Goal: Transaction & Acquisition: Obtain resource

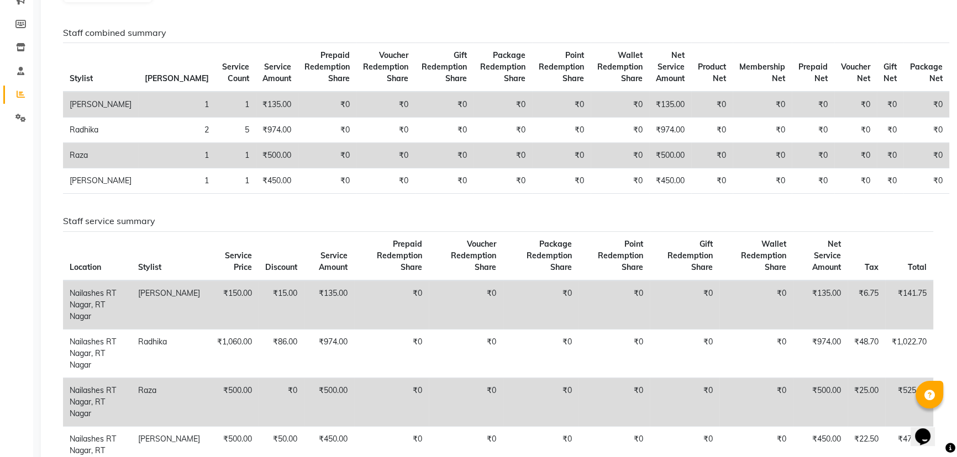
click at [421, 26] on div "Staff combined summary Stylist Bill Count Service Count Service Amount Prepaid …" at bounding box center [498, 289] width 888 height 567
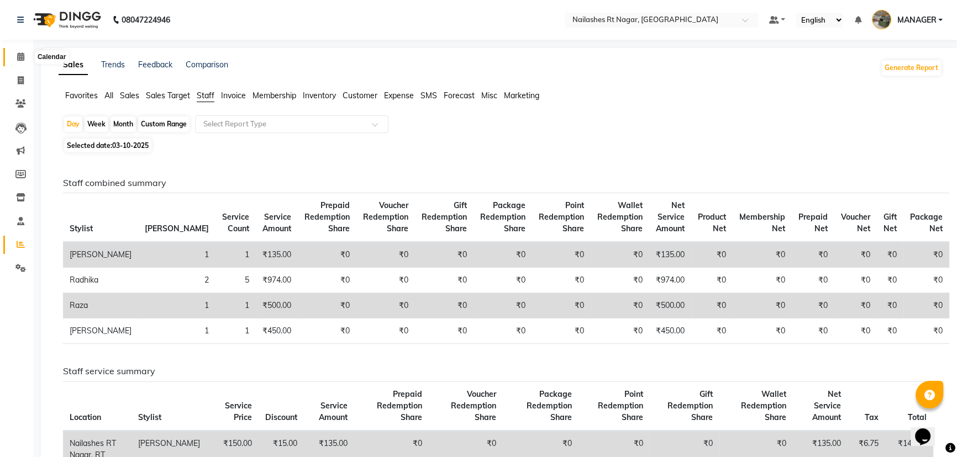
drag, startPoint x: 22, startPoint y: 61, endPoint x: 27, endPoint y: 58, distance: 5.7
click at [22, 61] on span at bounding box center [20, 57] width 19 height 13
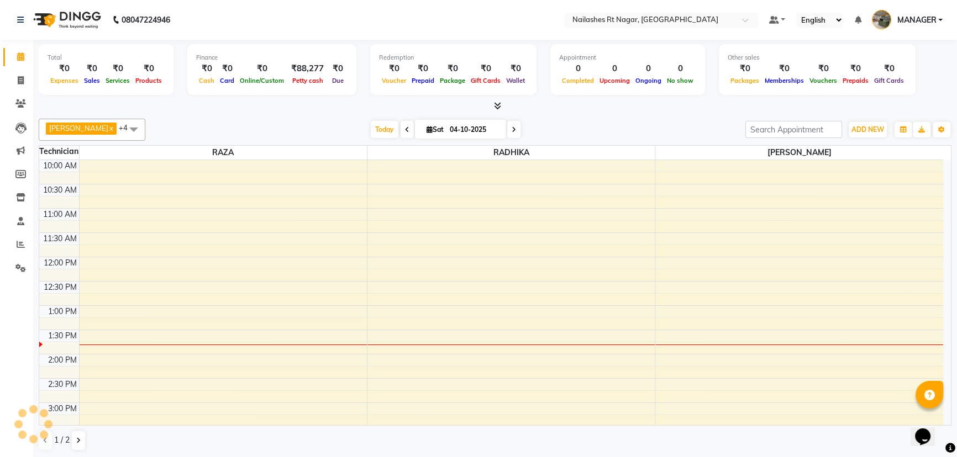
click at [260, 22] on nav "08047224946 Select Location × [GEOGRAPHIC_DATA] Default Panel My Panel English …" at bounding box center [478, 20] width 957 height 40
click at [277, 114] on div "[PERSON_NAME] x [PERSON_NAME] x [PERSON_NAME] x [PERSON_NAME] x +4 UnSelect All…" at bounding box center [495, 284] width 913 height 341
click at [498, 108] on icon at bounding box center [497, 106] width 7 height 8
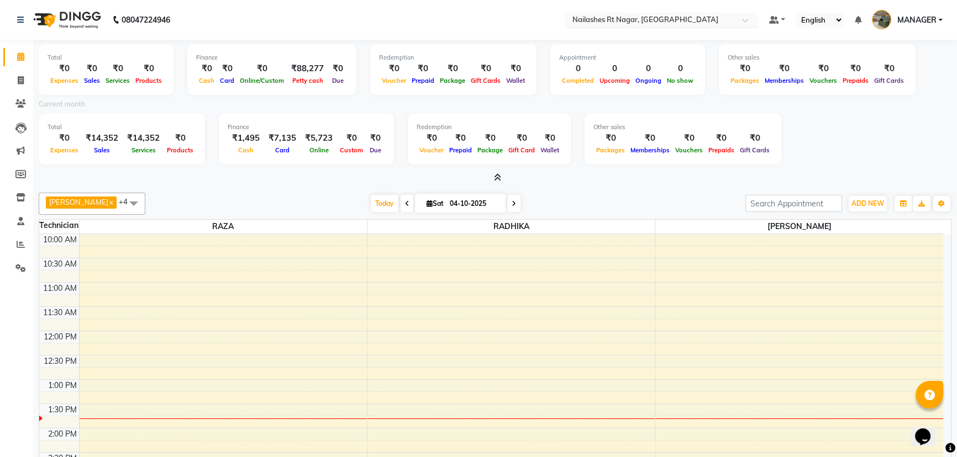
click at [749, 18] on span at bounding box center [749, 23] width 14 height 11
click at [781, 22] on link at bounding box center [777, 20] width 17 height 12
click at [851, 156] on div "Total ₹0 Expenses ₹14,352 Sales ₹14,352 Services ₹0 Products Finance ₹1,495 Cas…" at bounding box center [495, 141] width 913 height 54
click at [856, 19] on icon at bounding box center [857, 20] width 7 height 8
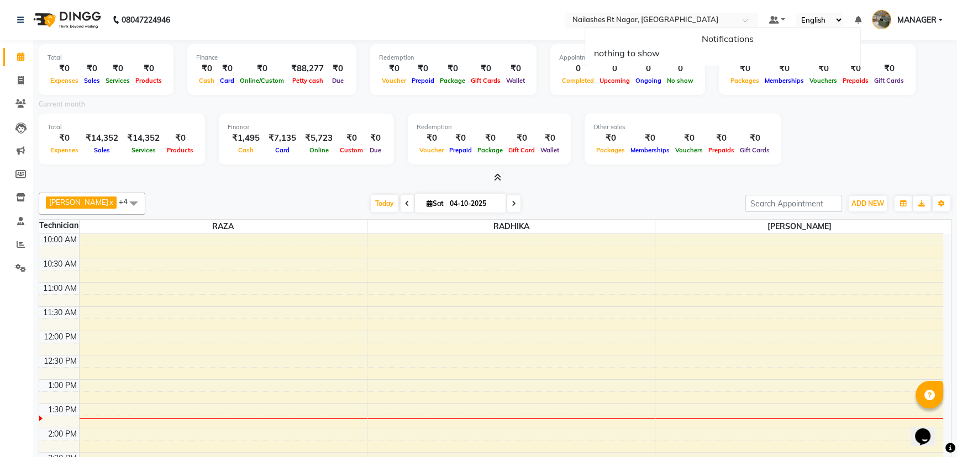
click at [856, 19] on icon at bounding box center [857, 20] width 7 height 8
click at [834, 20] on select "English ENGLISH Español العربية मराठी हिंदी ગુજરાતી தமிழ் 中文" at bounding box center [819, 20] width 47 height 15
click at [797, 13] on select "English ENGLISH Español العربية मराठी हिंदी ગુજરાતી தமிழ் 中文" at bounding box center [819, 20] width 47 height 15
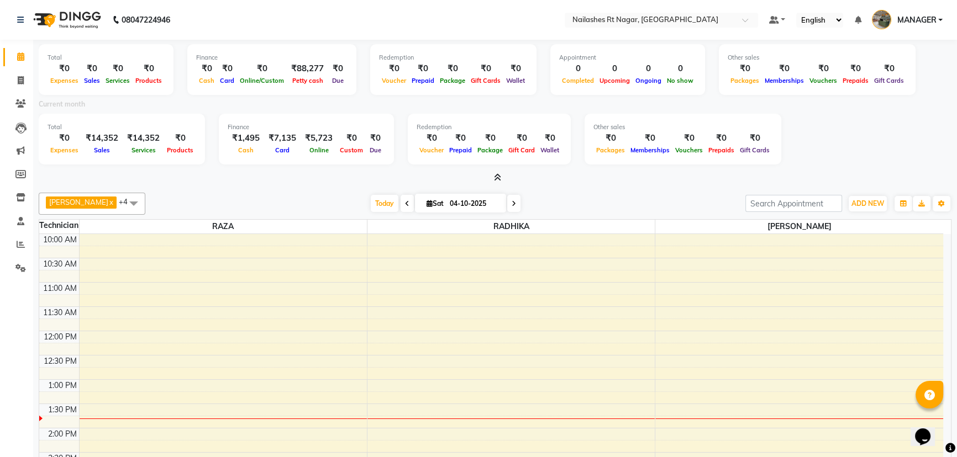
click at [917, 22] on span "MANAGER" at bounding box center [916, 20] width 39 height 12
click at [861, 181] on div at bounding box center [495, 178] width 913 height 12
click at [875, 201] on span "ADD NEW" at bounding box center [867, 203] width 33 height 8
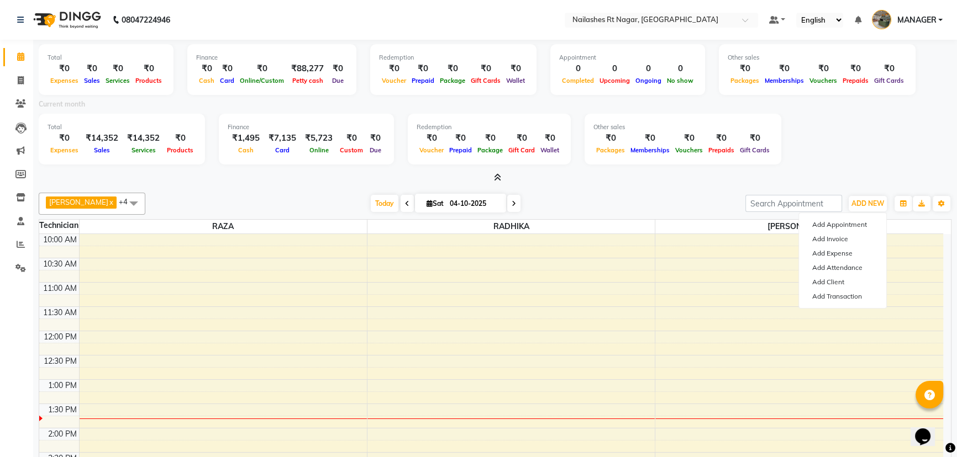
click at [893, 180] on div at bounding box center [495, 178] width 913 height 12
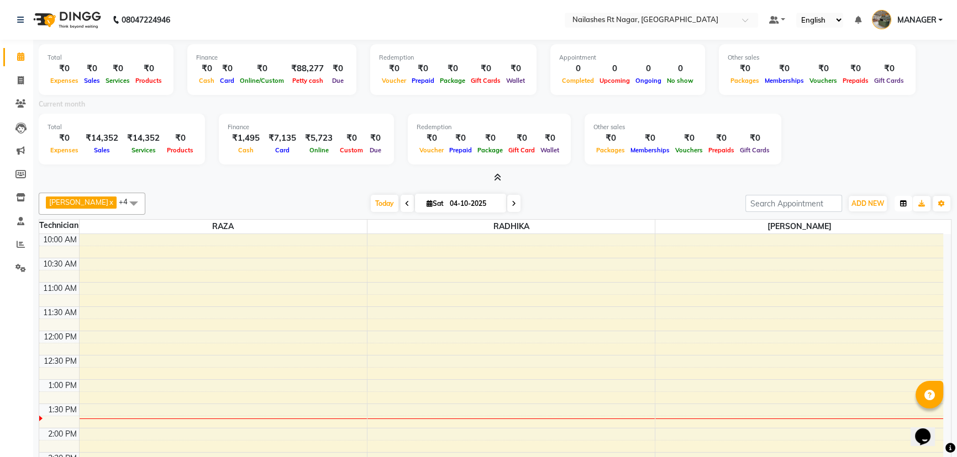
click at [908, 206] on button "button" at bounding box center [903, 203] width 18 height 15
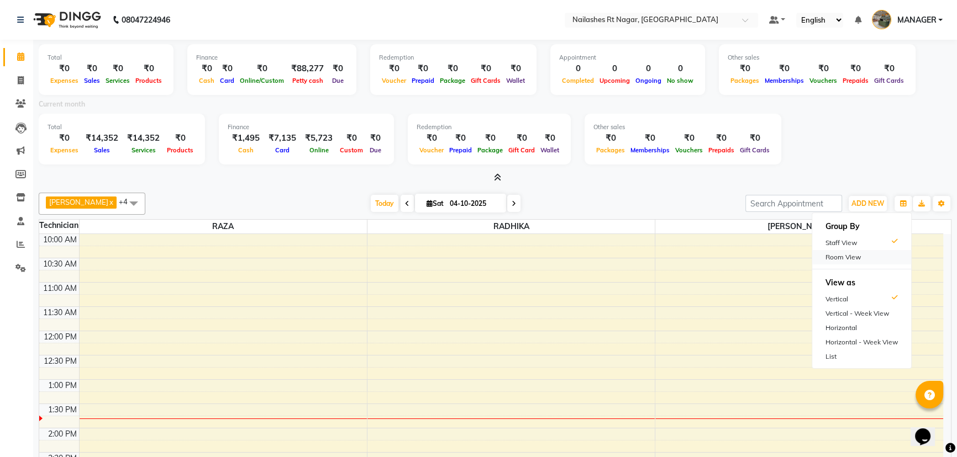
click at [876, 254] on div "Room View" at bounding box center [861, 257] width 99 height 14
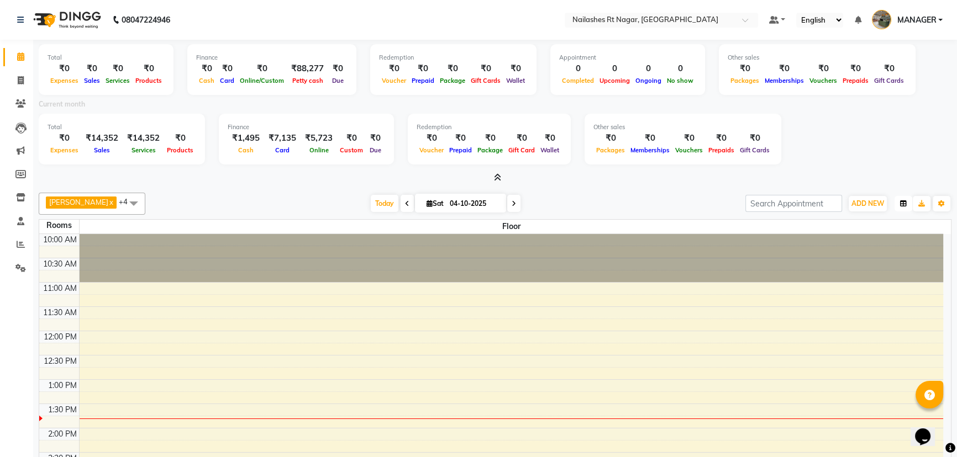
click at [900, 203] on icon "button" at bounding box center [903, 204] width 7 height 7
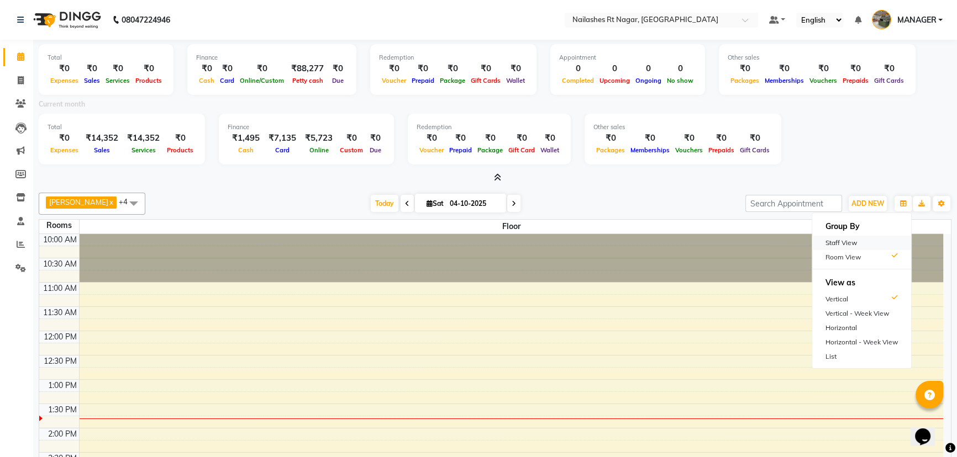
click at [876, 243] on div "Staff View" at bounding box center [861, 243] width 99 height 14
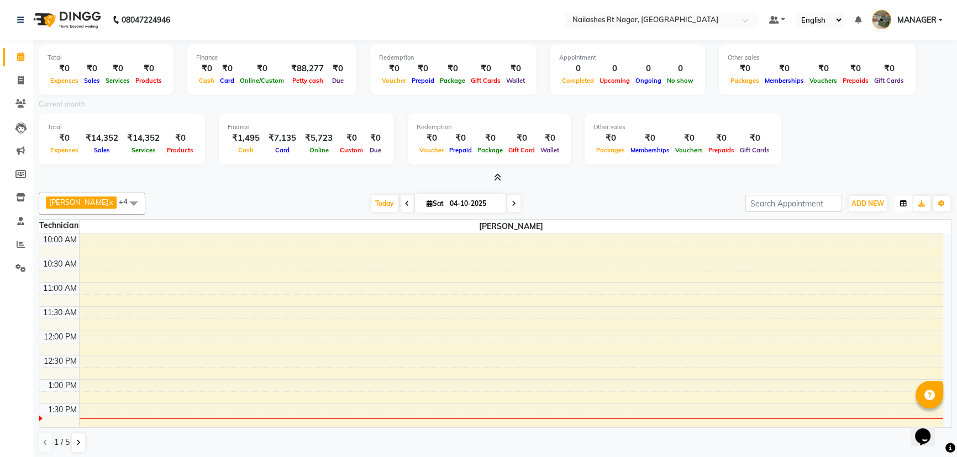
click at [899, 200] on button "button" at bounding box center [903, 203] width 18 height 15
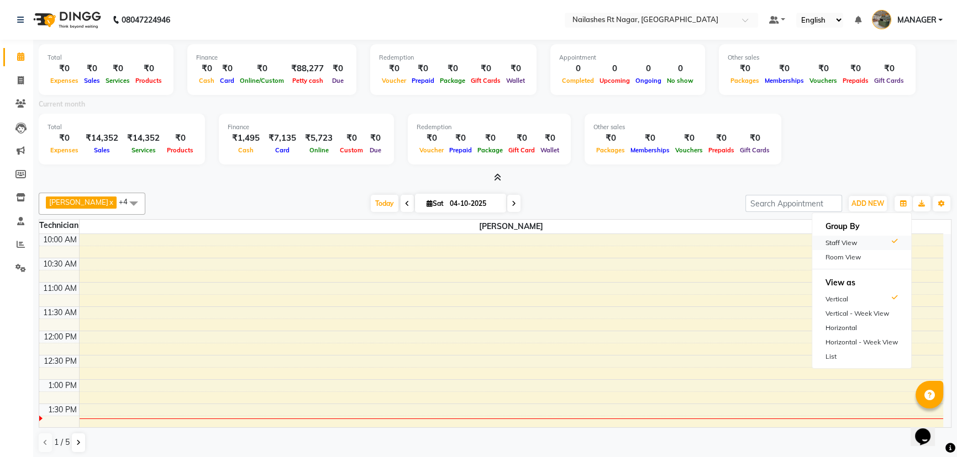
click at [877, 237] on div "Staff View" at bounding box center [861, 243] width 99 height 14
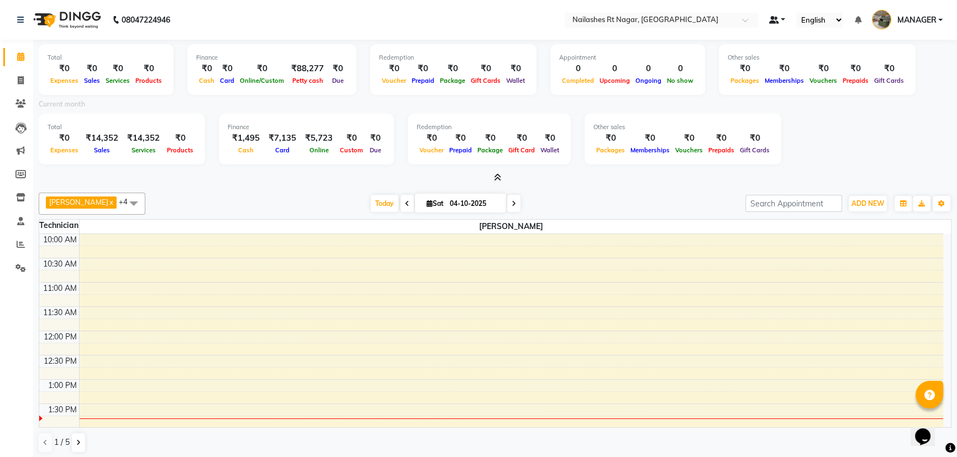
click at [778, 18] on span at bounding box center [774, 20] width 10 height 8
click at [798, 39] on span "Default Panel" at bounding box center [818, 39] width 45 height 9
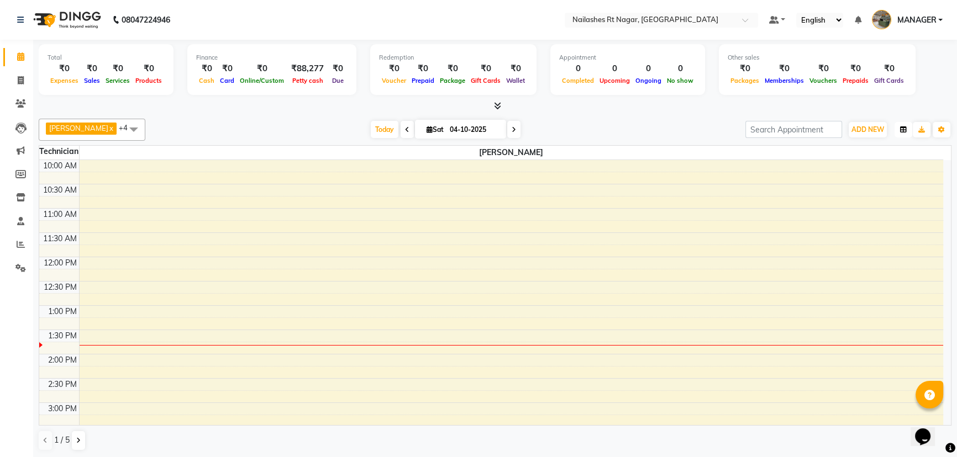
click at [904, 129] on icon "button" at bounding box center [903, 129] width 7 height 7
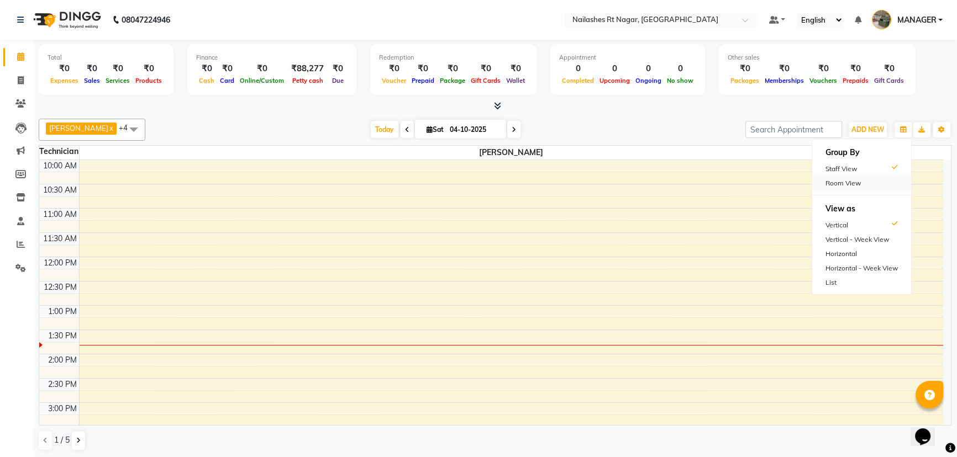
click at [867, 182] on div "Room View" at bounding box center [861, 183] width 99 height 14
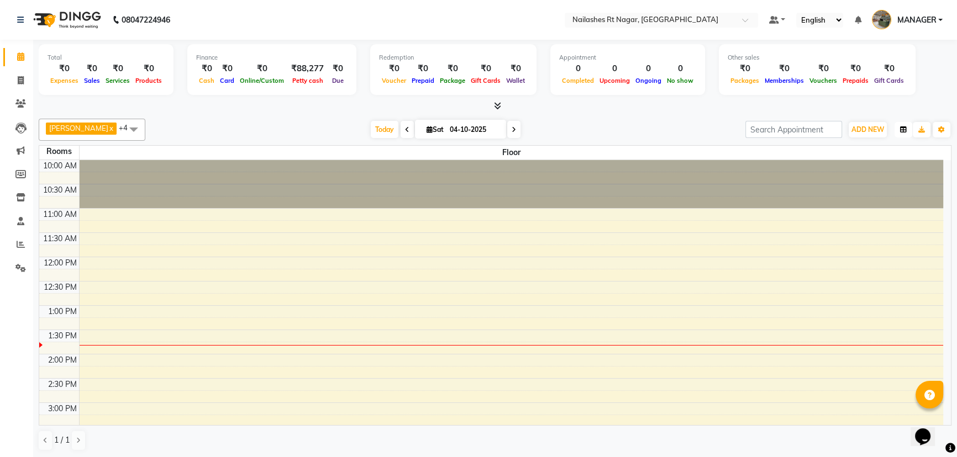
click at [901, 129] on icon "button" at bounding box center [903, 129] width 7 height 7
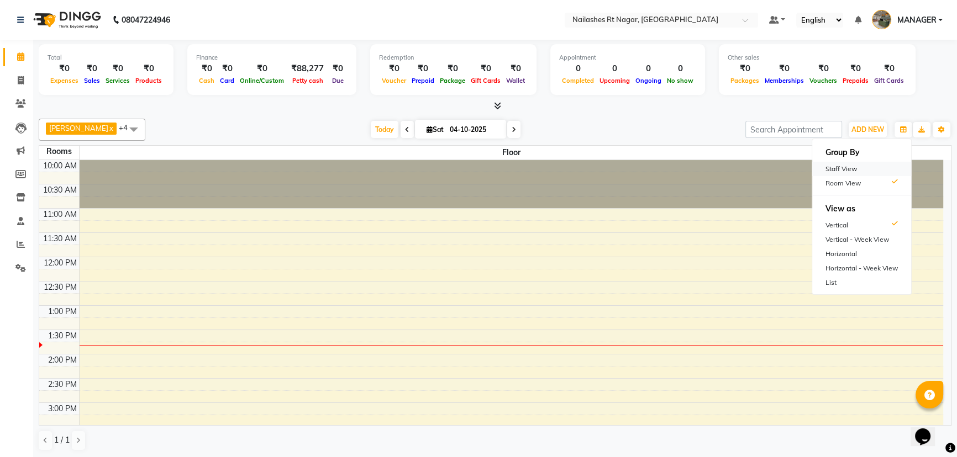
click at [877, 168] on div "Staff View" at bounding box center [861, 169] width 99 height 14
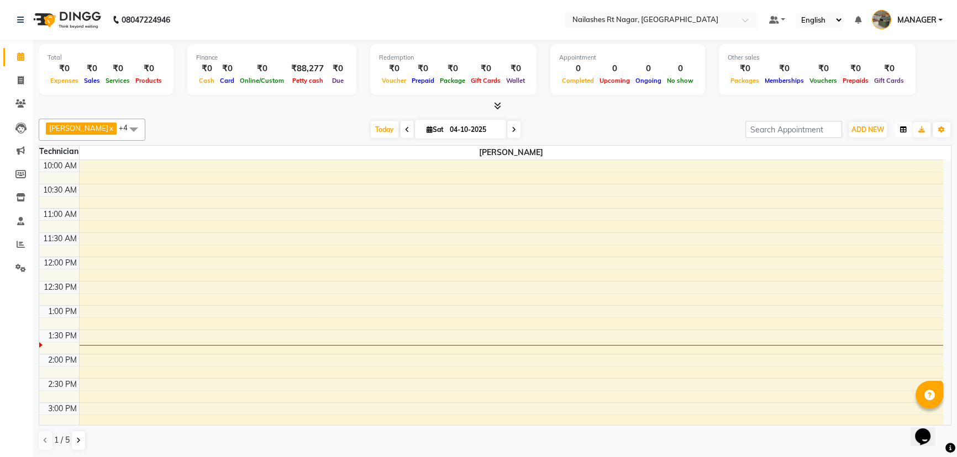
click at [904, 126] on icon "button" at bounding box center [903, 129] width 7 height 7
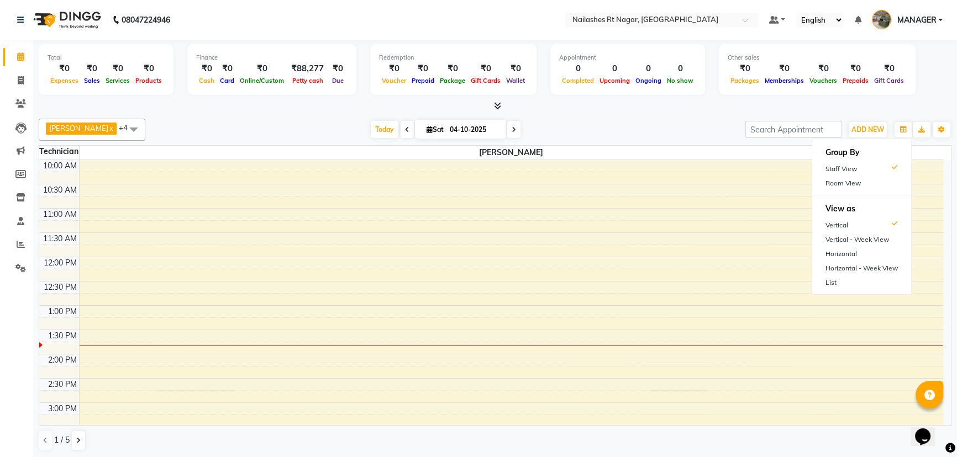
click at [901, 101] on div at bounding box center [495, 107] width 913 height 12
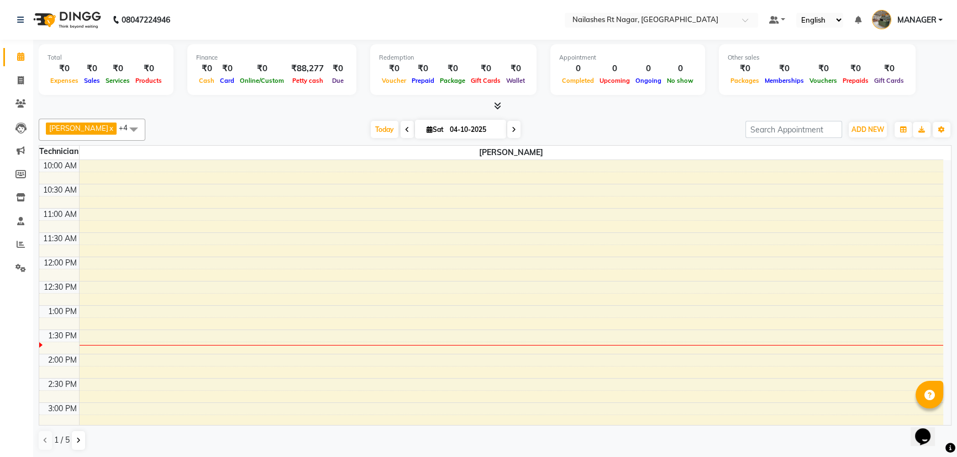
click at [123, 129] on span at bounding box center [134, 129] width 22 height 21
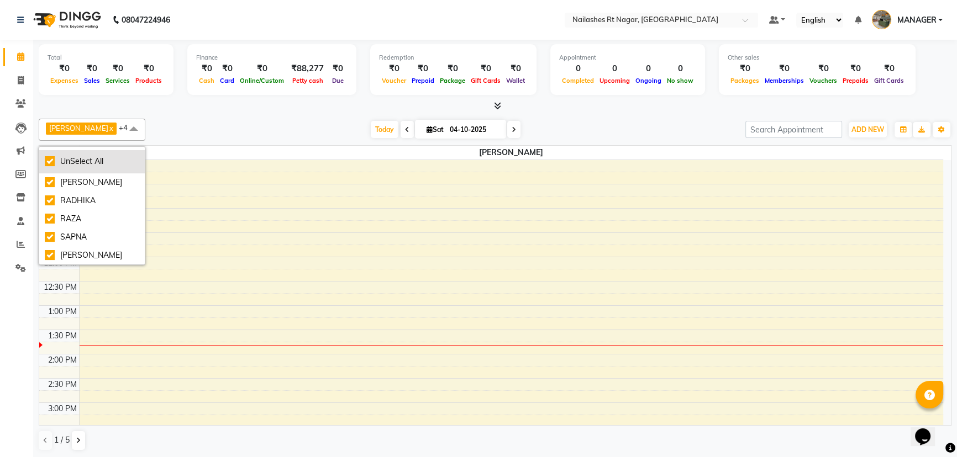
click at [72, 167] on li "UnSelect All" at bounding box center [92, 161] width 106 height 23
checkbox input "false"
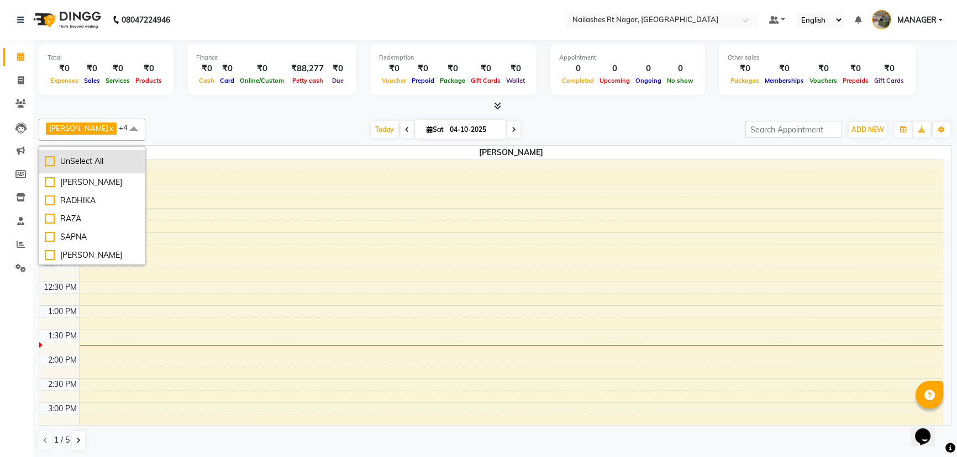
checkbox input "false"
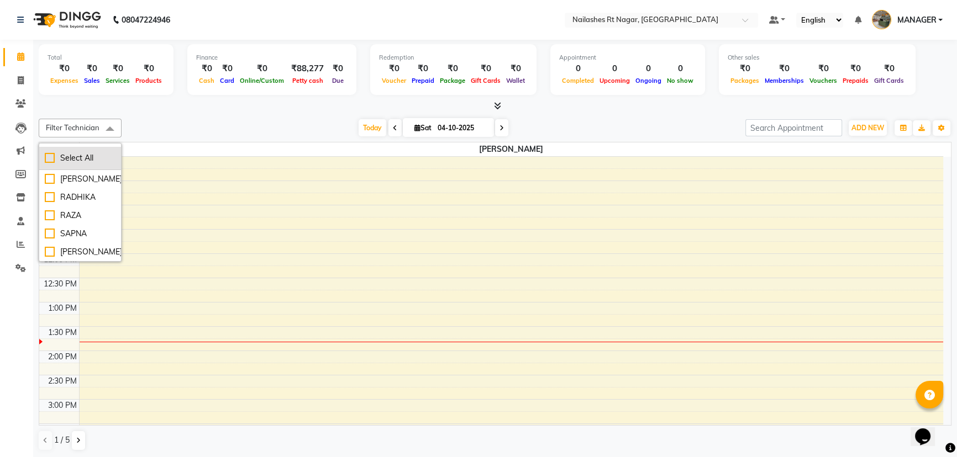
click at [88, 159] on div "Select All" at bounding box center [80, 158] width 71 height 12
checkbox input "true"
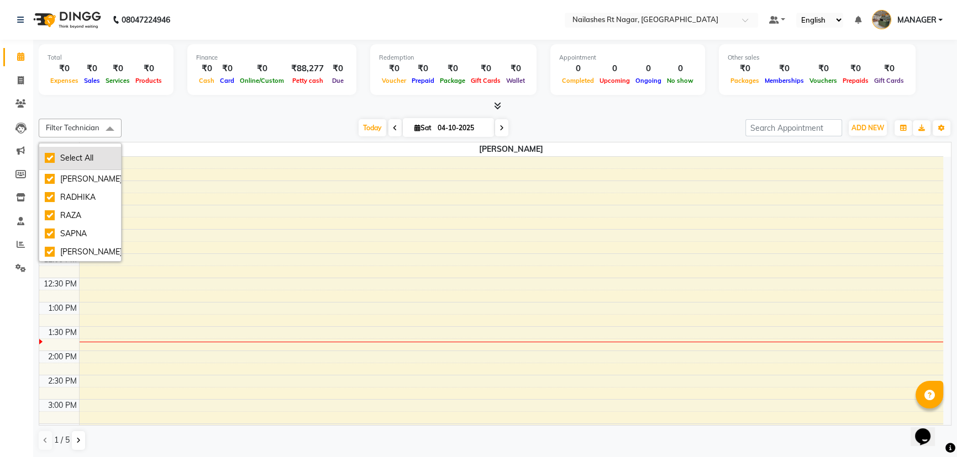
checkbox input "true"
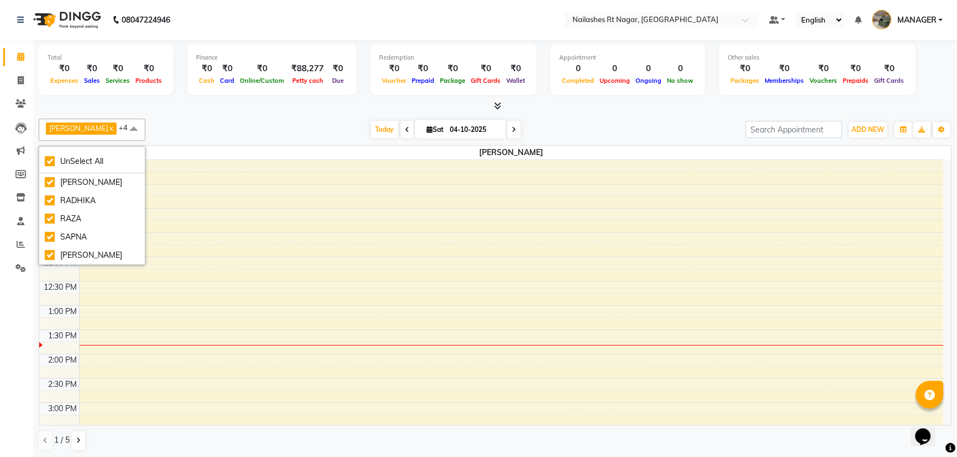
click at [287, 123] on div "Today Sat 04-10-2025" at bounding box center [445, 130] width 589 height 17
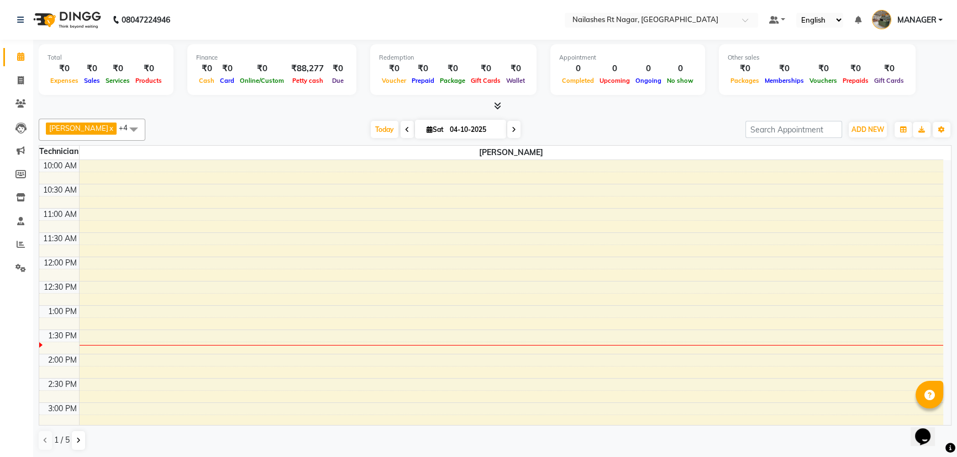
click at [496, 103] on icon at bounding box center [497, 106] width 7 height 8
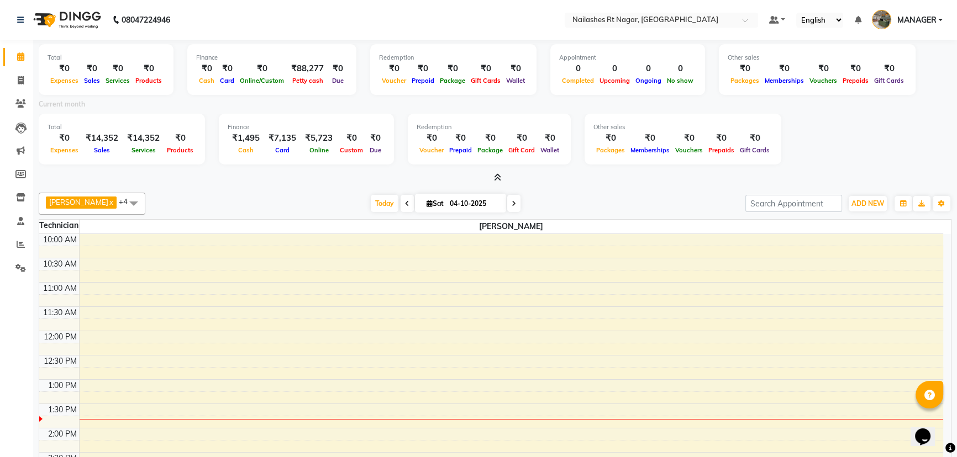
click at [496, 177] on icon at bounding box center [497, 177] width 7 height 8
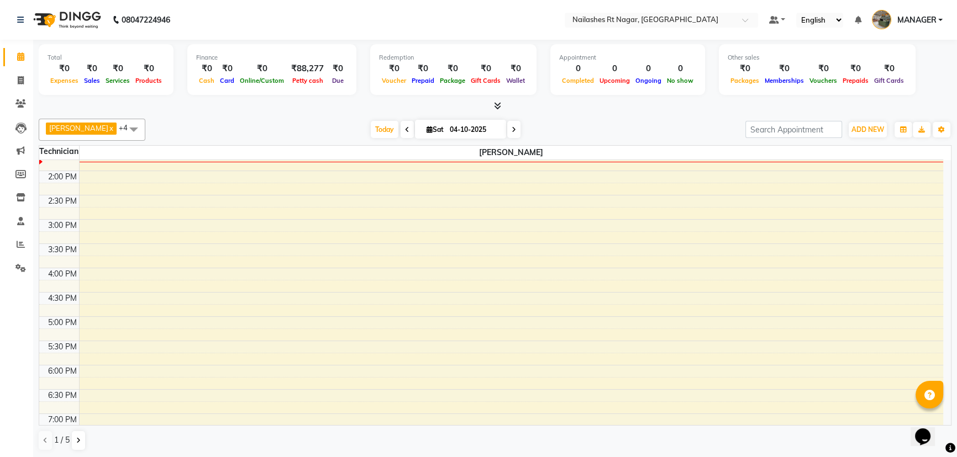
scroll to position [364, 0]
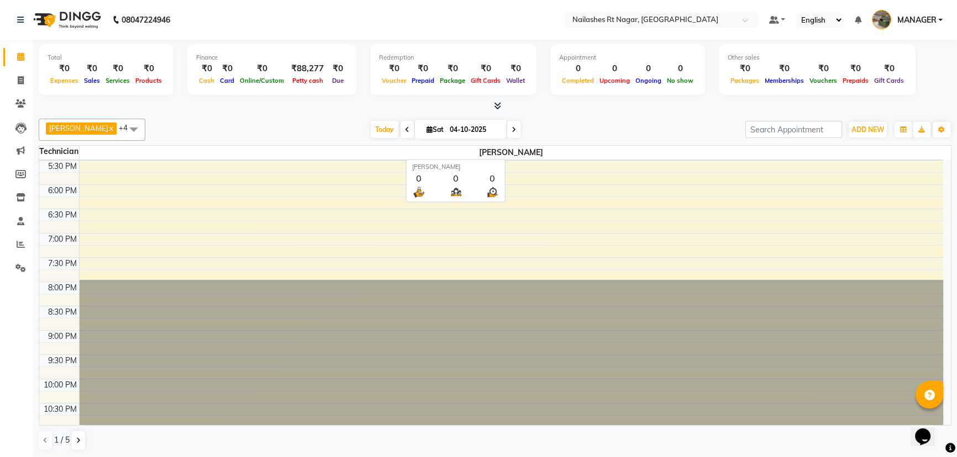
click at [512, 150] on span "[PERSON_NAME]" at bounding box center [512, 153] width 864 height 14
click at [904, 129] on icon "button" at bounding box center [903, 129] width 7 height 7
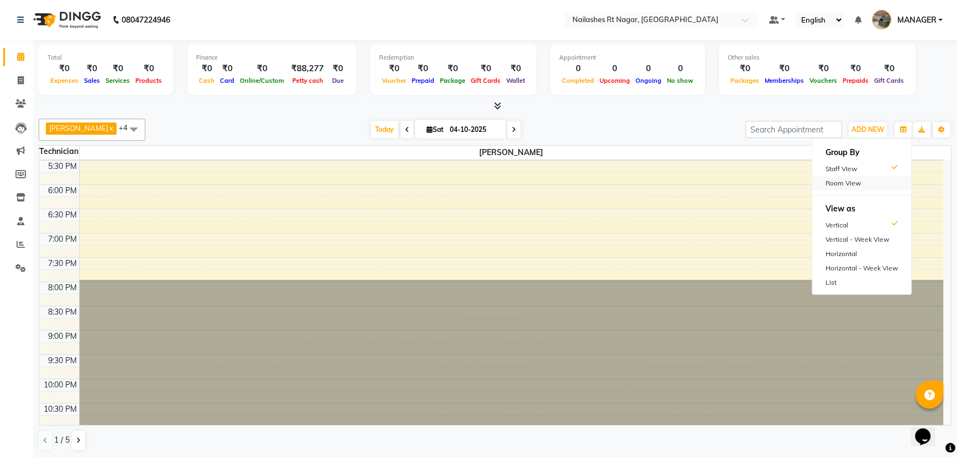
click at [884, 178] on div "Room View" at bounding box center [861, 183] width 99 height 14
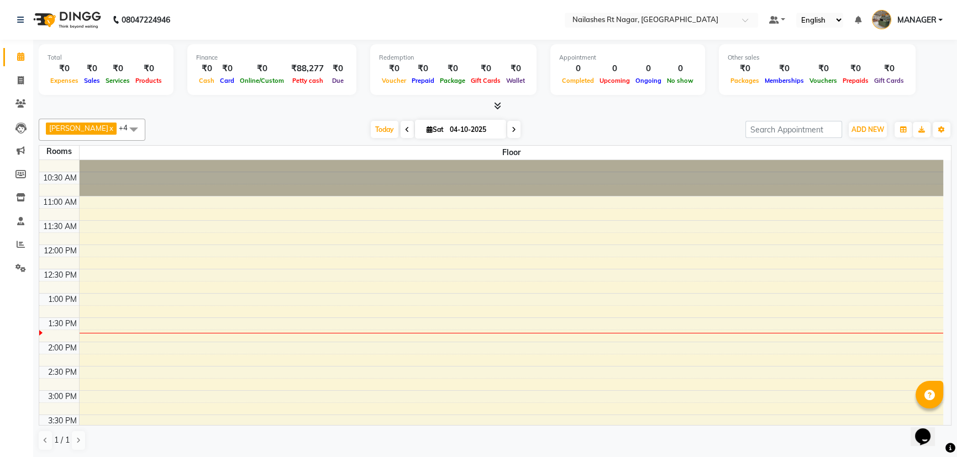
scroll to position [0, 0]
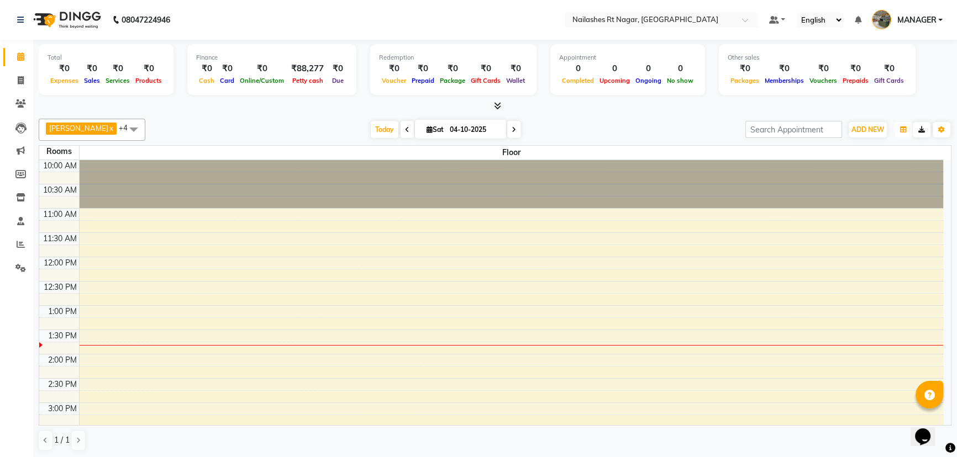
click at [903, 127] on icon "button" at bounding box center [903, 129] width 7 height 7
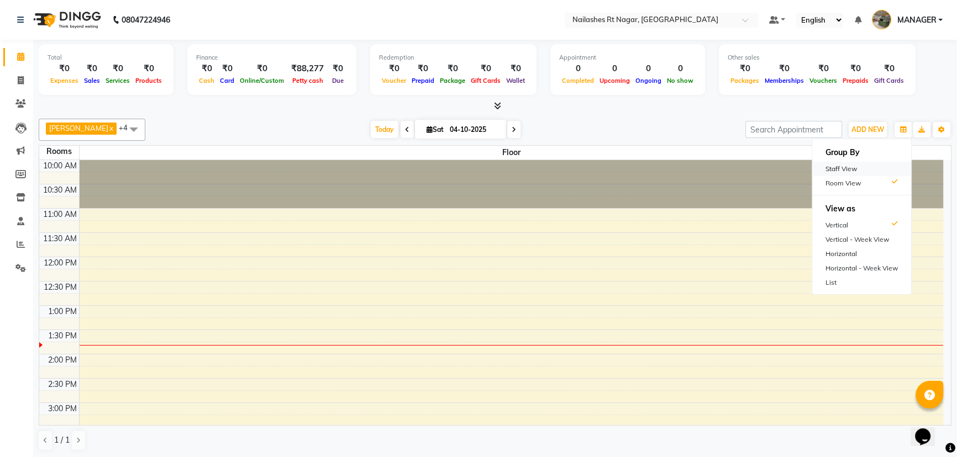
click at [867, 169] on div "Staff View" at bounding box center [861, 169] width 99 height 14
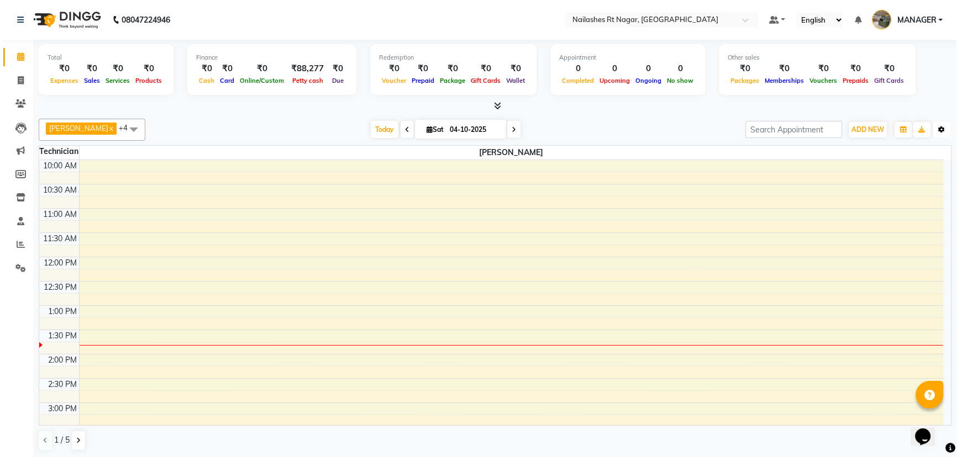
click at [935, 128] on button "Toggle Dropdown" at bounding box center [941, 129] width 18 height 15
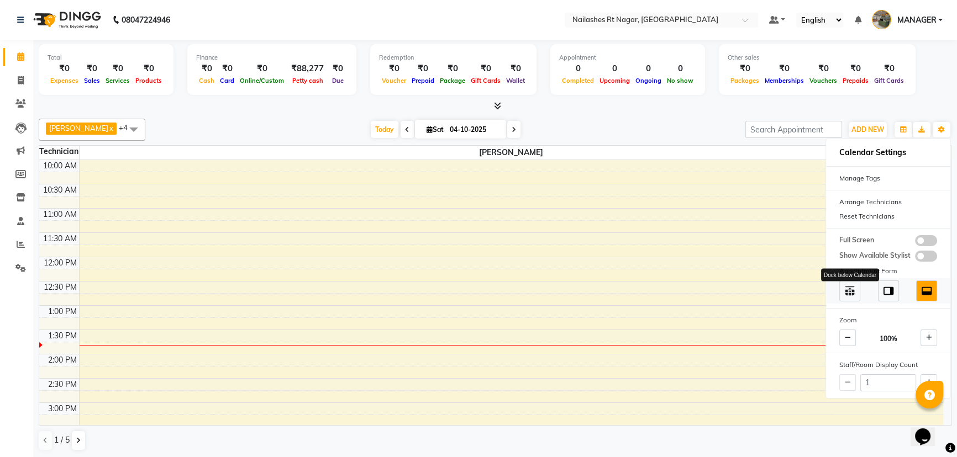
click at [850, 293] on img at bounding box center [850, 291] width 12 height 12
click at [665, 134] on div "Today Sat 04-10-2025" at bounding box center [445, 130] width 589 height 17
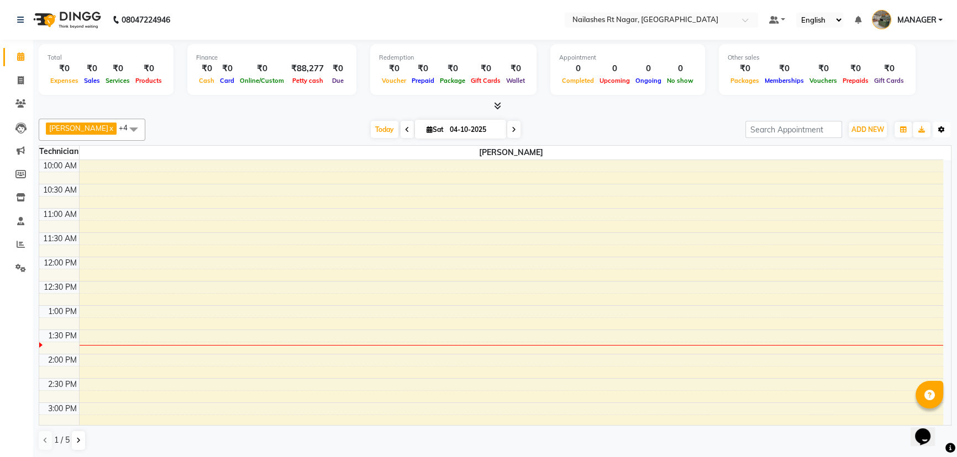
click at [940, 125] on button "Toggle Dropdown" at bounding box center [941, 129] width 18 height 15
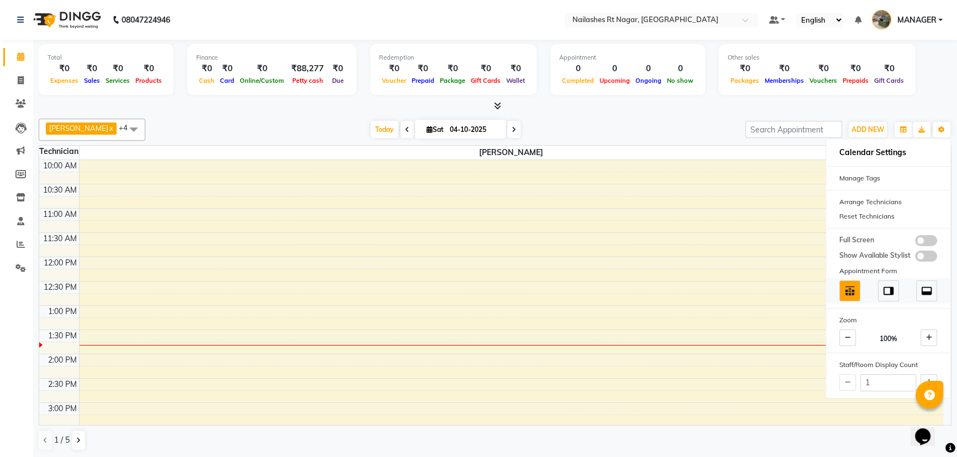
click at [927, 282] on span at bounding box center [926, 291] width 21 height 21
click at [644, 120] on div "ASMITA x RADHIKA x RAZA x SAPNA x SAVITA SINGH x +4 UnSelect All ASMITA RADHIKA…" at bounding box center [495, 130] width 913 height 22
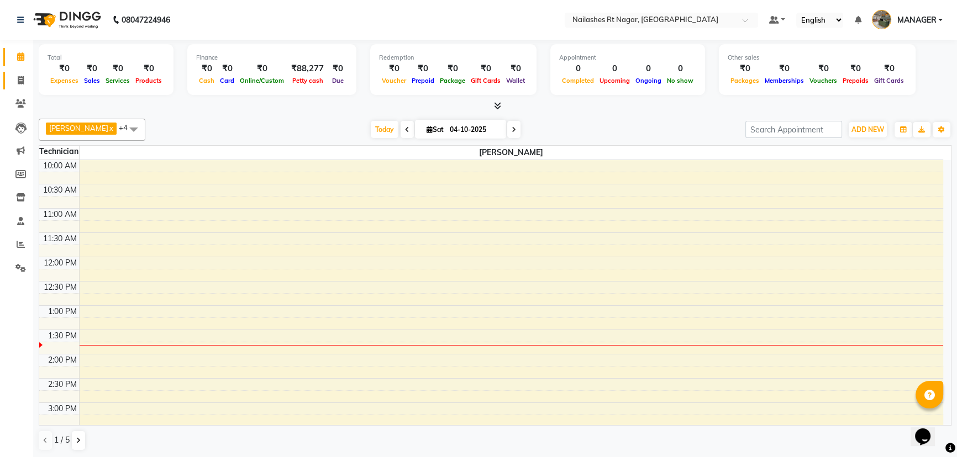
click at [26, 82] on span at bounding box center [20, 81] width 19 height 13
select select "service"
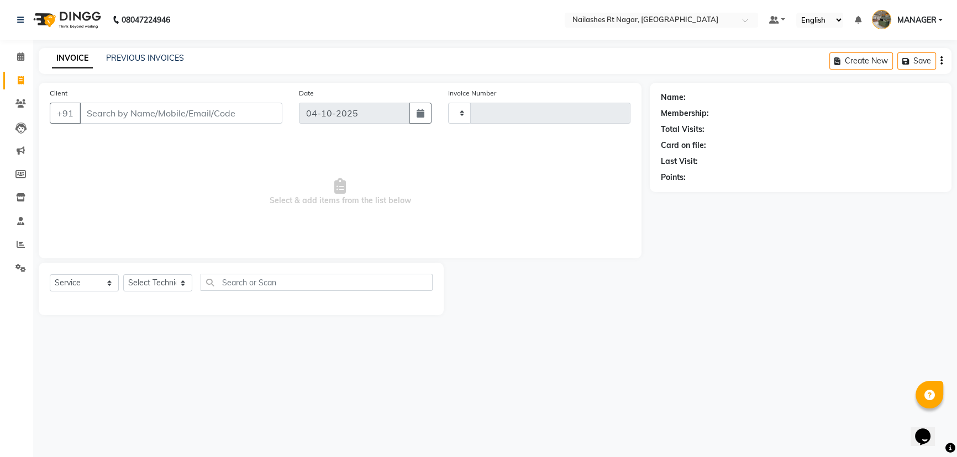
type input "0234"
select select "8624"
select select "membership"
click at [23, 102] on icon at bounding box center [20, 103] width 10 height 8
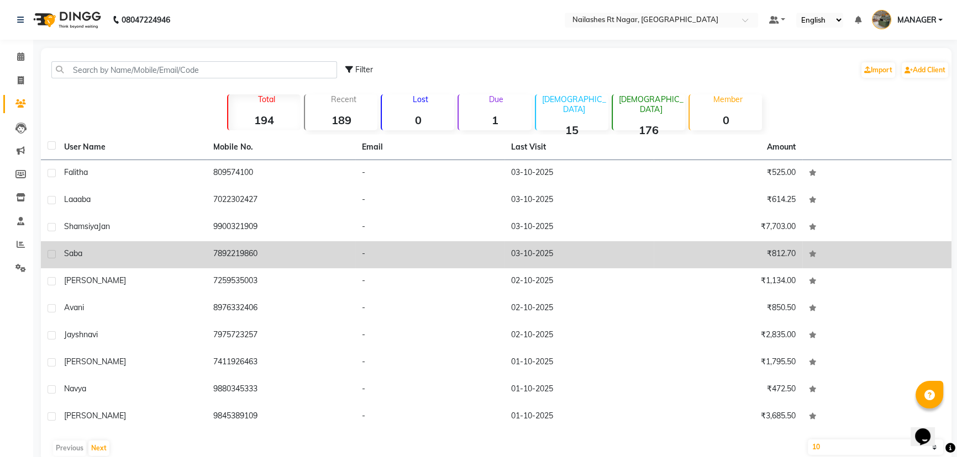
scroll to position [20, 0]
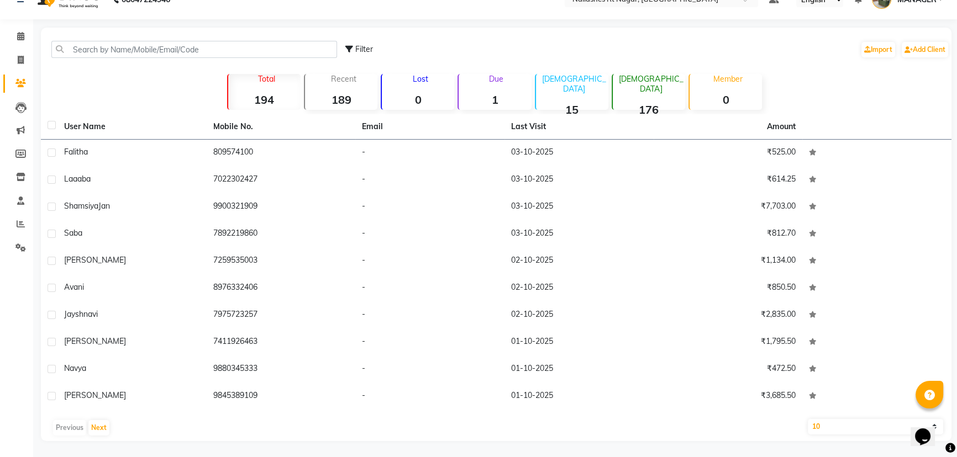
click at [839, 84] on div "Filter Import Add Client Total 194 Recent 189 Lost 0 Due 1 Male 15 Female 176 M…" at bounding box center [496, 235] width 910 height 414
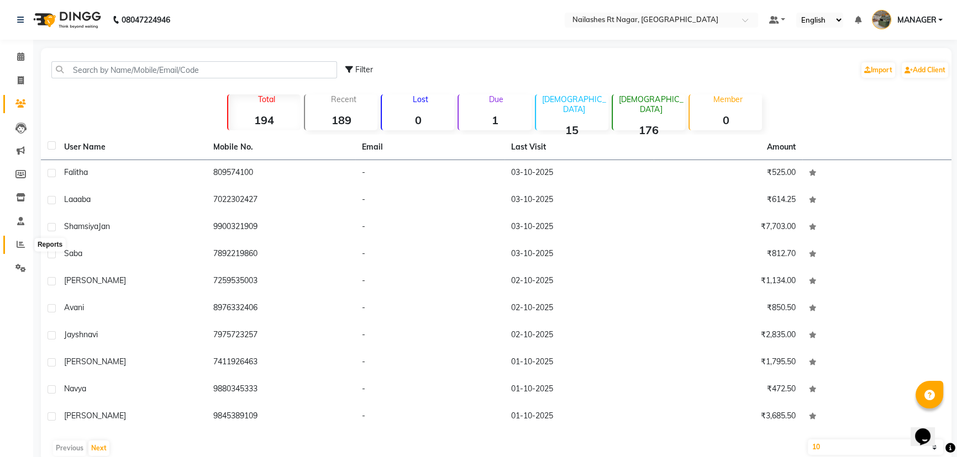
drag, startPoint x: 23, startPoint y: 243, endPoint x: 30, endPoint y: 238, distance: 8.3
click at [23, 243] on icon at bounding box center [21, 244] width 8 height 8
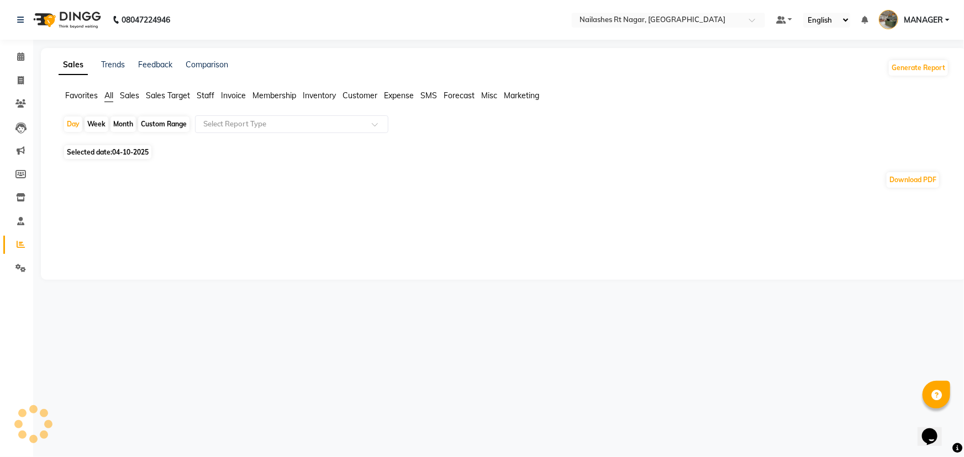
click at [132, 89] on div "Sales Trends Feedback Comparison Generate Report Favorites All Sales Sales Targ…" at bounding box center [504, 164] width 926 height 232
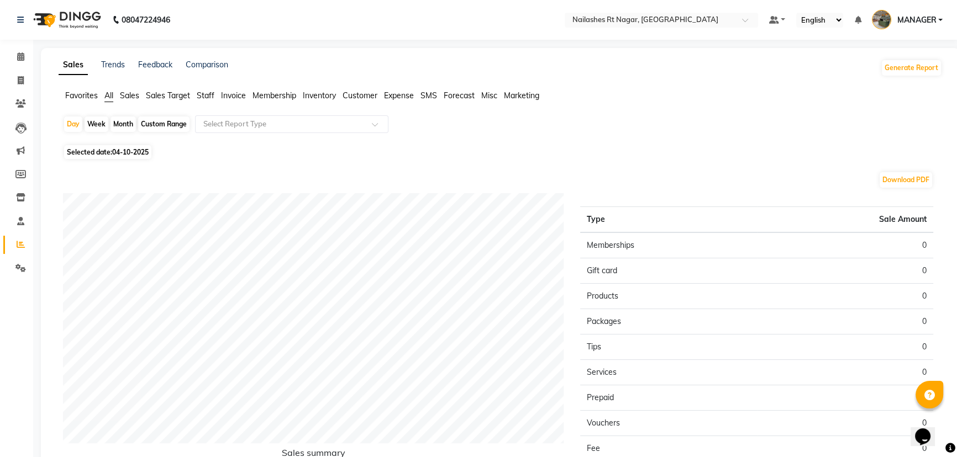
click at [132, 94] on span "Sales" at bounding box center [129, 96] width 19 height 10
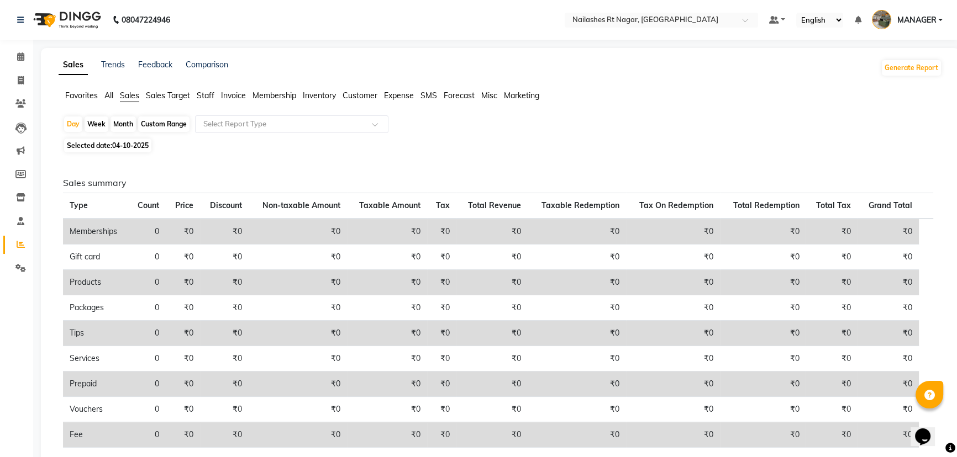
click at [103, 88] on div "Sales Trends Feedback Comparison Generate Report Favorites All Sales Sales Targ…" at bounding box center [500, 275] width 919 height 455
click at [110, 93] on span "All" at bounding box center [108, 96] width 9 height 10
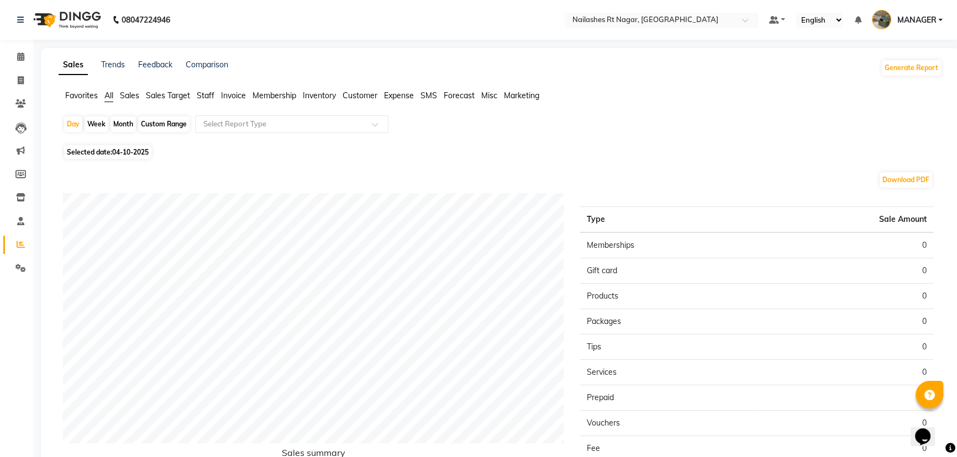
click at [127, 122] on div "Month" at bounding box center [122, 124] width 25 height 15
select select "10"
select select "2025"
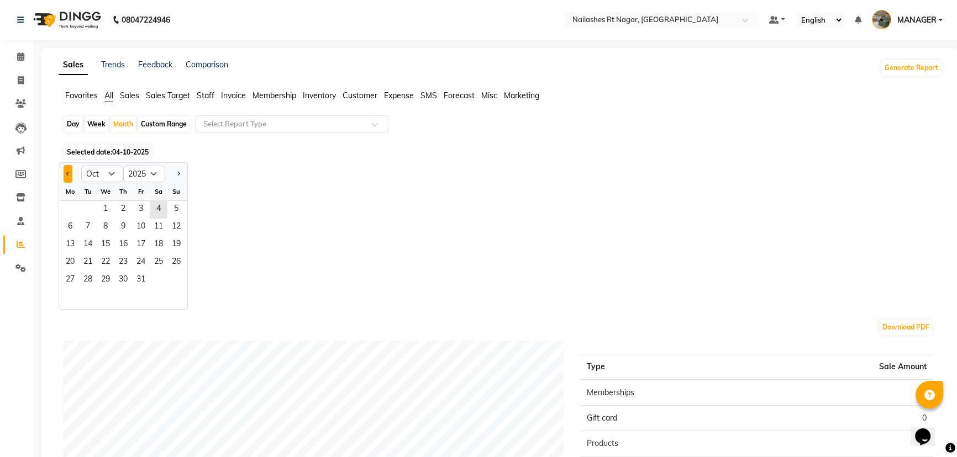
click at [68, 172] on span "Previous month" at bounding box center [68, 173] width 4 height 4
select select "9"
click at [61, 207] on span "1" at bounding box center [70, 210] width 18 height 18
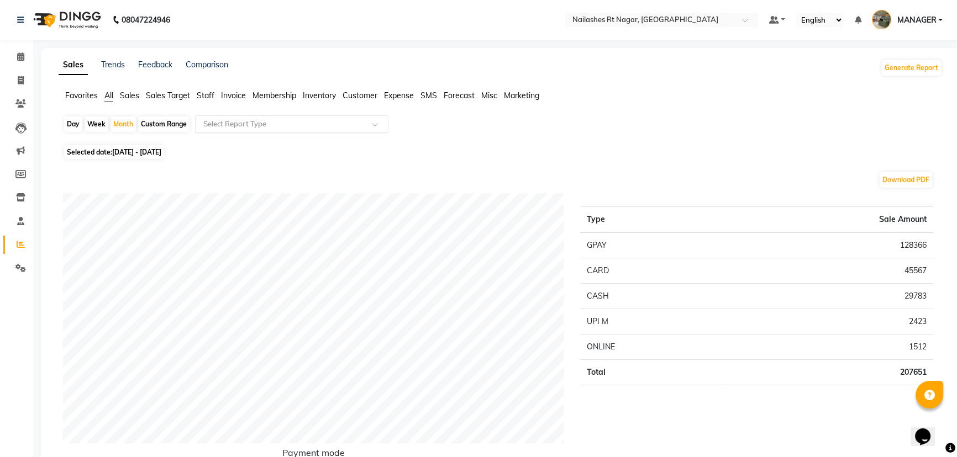
click at [267, 120] on input "text" at bounding box center [280, 124] width 159 height 11
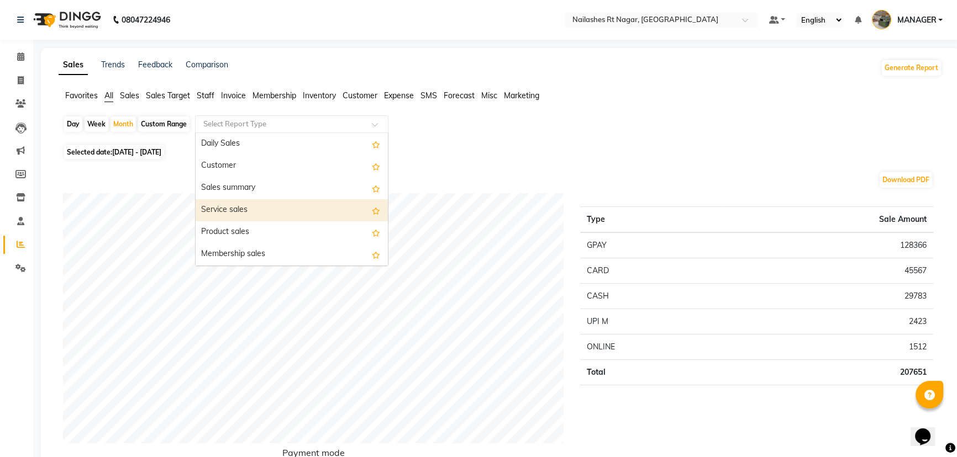
click at [270, 208] on div "Service sales" at bounding box center [292, 210] width 192 height 22
select select "full_report"
select select "csv"
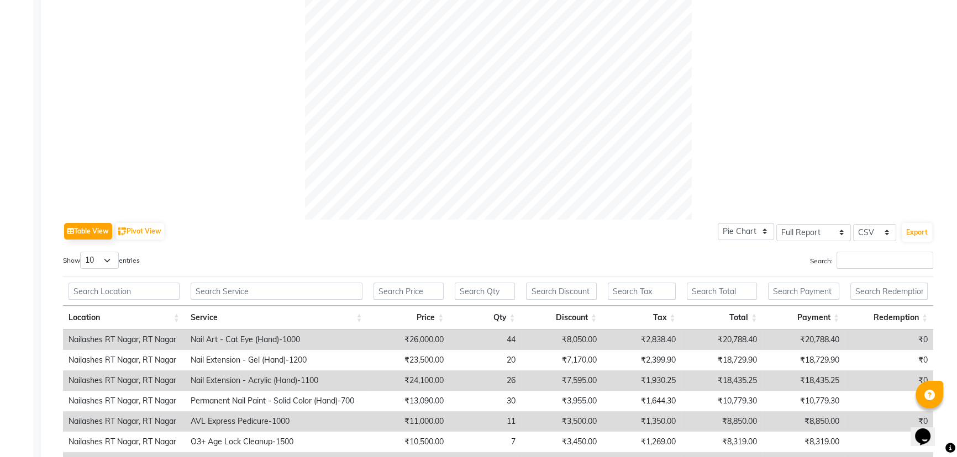
scroll to position [518, 0]
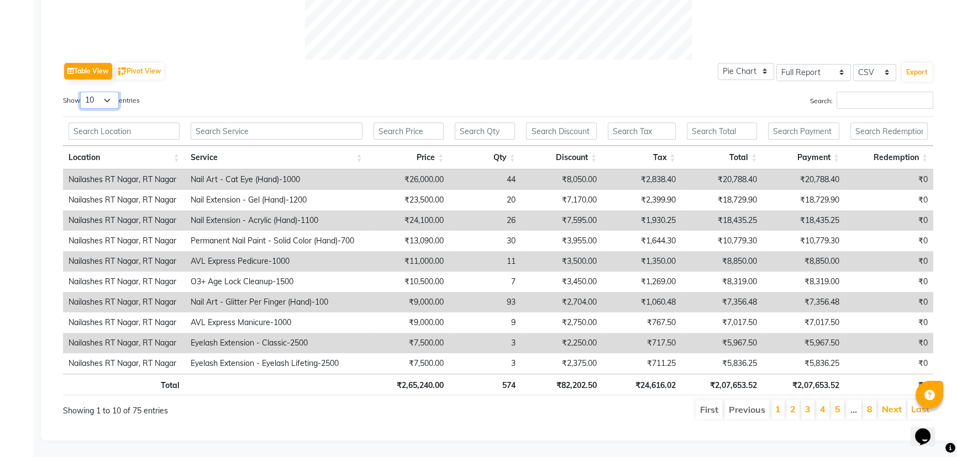
click at [105, 92] on select "10 25 50 100" at bounding box center [99, 100] width 39 height 17
select select "100"
click at [82, 92] on select "10 25 50 100" at bounding box center [99, 100] width 39 height 17
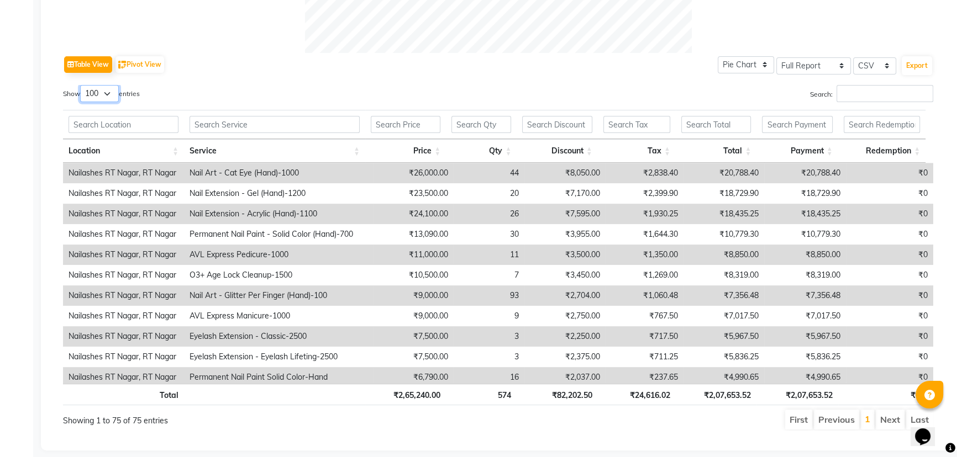
scroll to position [418, 0]
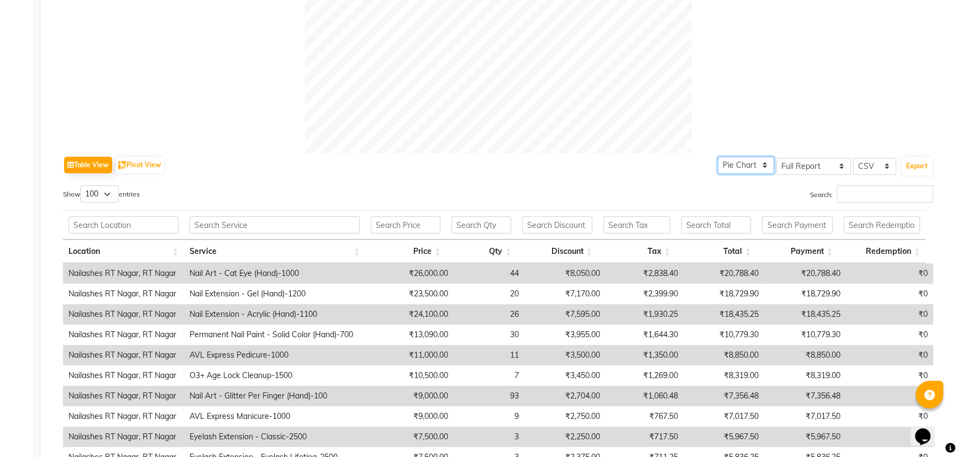
click at [751, 164] on select "Pie Chart Bar Chart" at bounding box center [746, 165] width 56 height 17
click at [719, 157] on select "Pie Chart Bar Chart" at bounding box center [746, 165] width 56 height 17
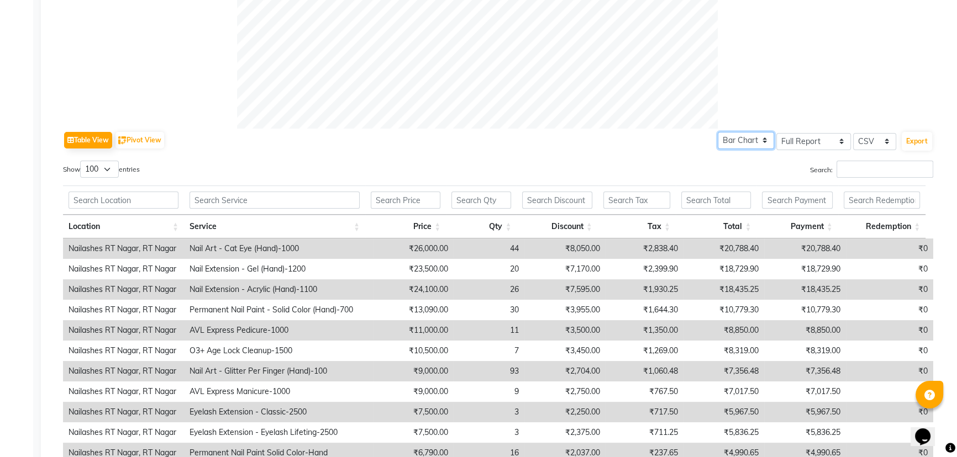
scroll to position [238, 0]
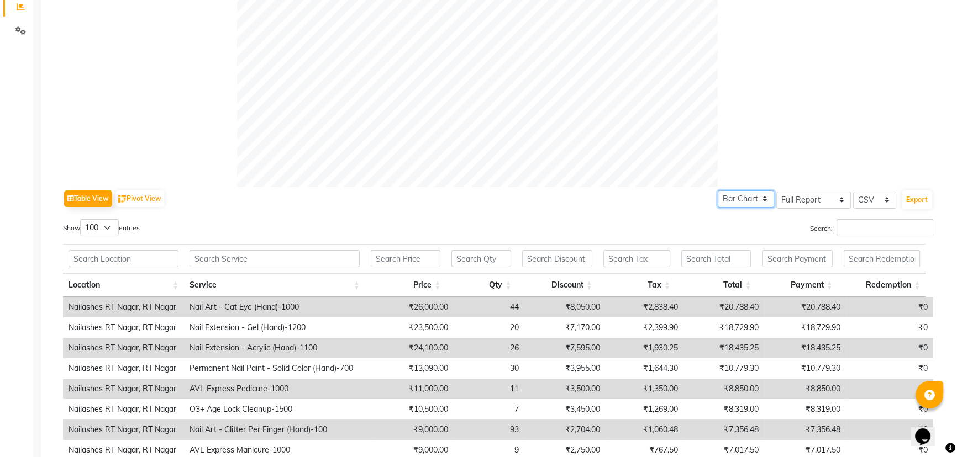
click at [756, 195] on select "Pie Chart Bar Chart" at bounding box center [746, 199] width 56 height 17
select select "pie"
click at [719, 208] on select "Pie Chart Bar Chart" at bounding box center [746, 199] width 56 height 17
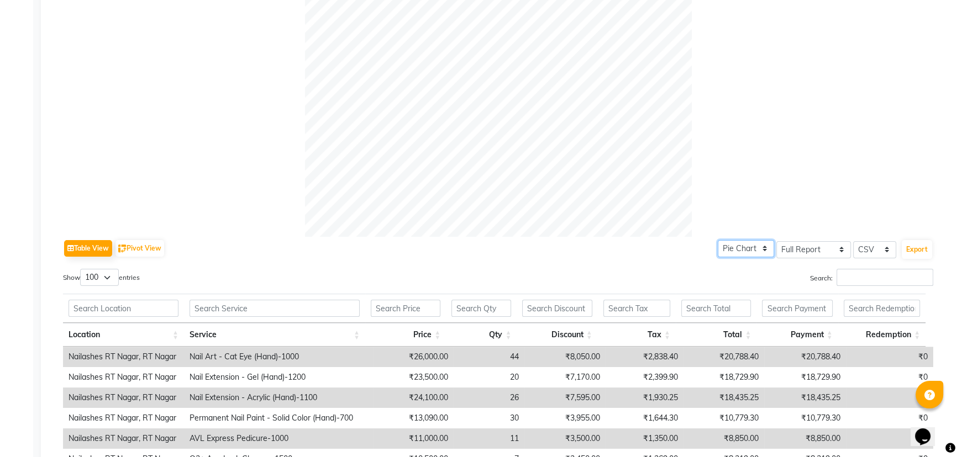
scroll to position [338, 0]
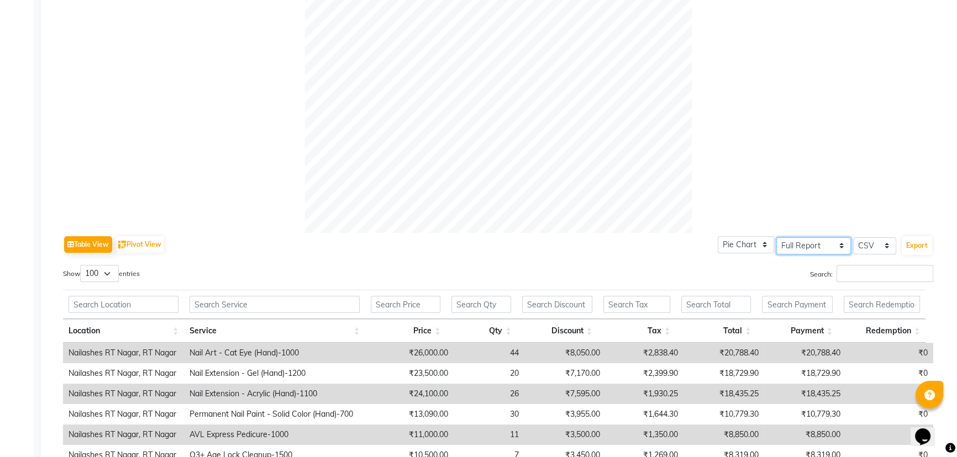
click at [815, 239] on select "Select Full Report Filtered Report" at bounding box center [813, 246] width 75 height 17
click at [777, 238] on select "Select Full Report Filtered Report" at bounding box center [813, 246] width 75 height 17
click at [876, 245] on select "Select CSV PDF" at bounding box center [874, 246] width 43 height 17
click at [853, 238] on select "Select CSV PDF" at bounding box center [874, 246] width 43 height 17
click at [925, 247] on button "Export" at bounding box center [917, 245] width 30 height 19
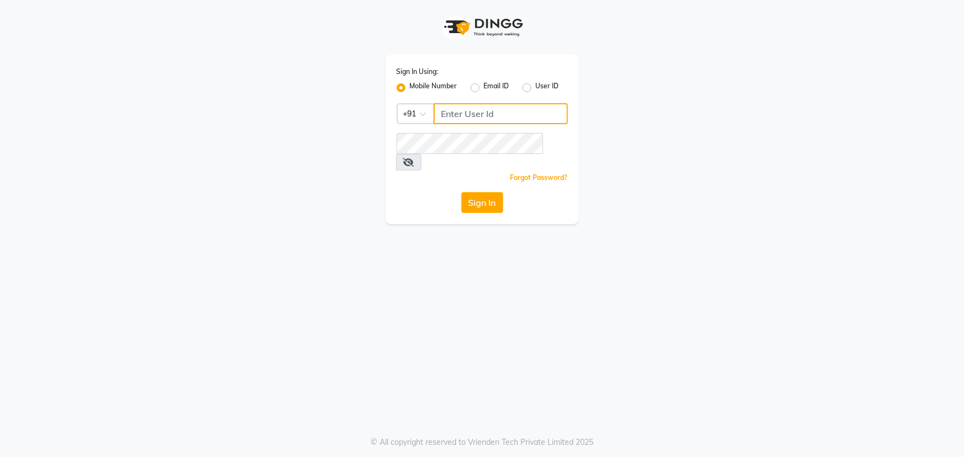
type input "6363161131"
click at [475, 192] on button "Sign In" at bounding box center [482, 202] width 42 height 21
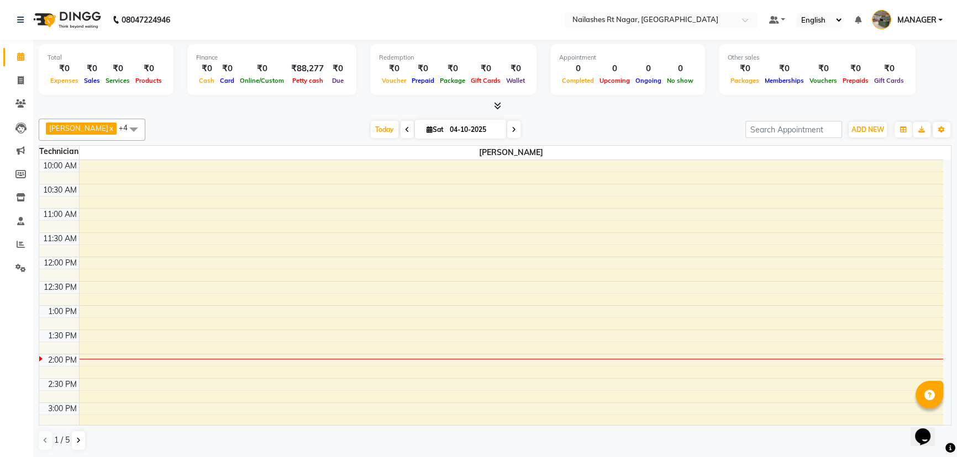
click at [293, 20] on nav "08047224946 Select Location × [GEOGRAPHIC_DATA] Default Panel My Panel English …" at bounding box center [478, 20] width 957 height 40
click at [387, 30] on nav "08047224946 Select Location × [GEOGRAPHIC_DATA] Default Panel My Panel English …" at bounding box center [478, 20] width 957 height 40
click at [331, 15] on nav "08047224946 Select Location × [GEOGRAPHIC_DATA] Default Panel My Panel English …" at bounding box center [478, 20] width 957 height 40
